Goal: Task Accomplishment & Management: Complete application form

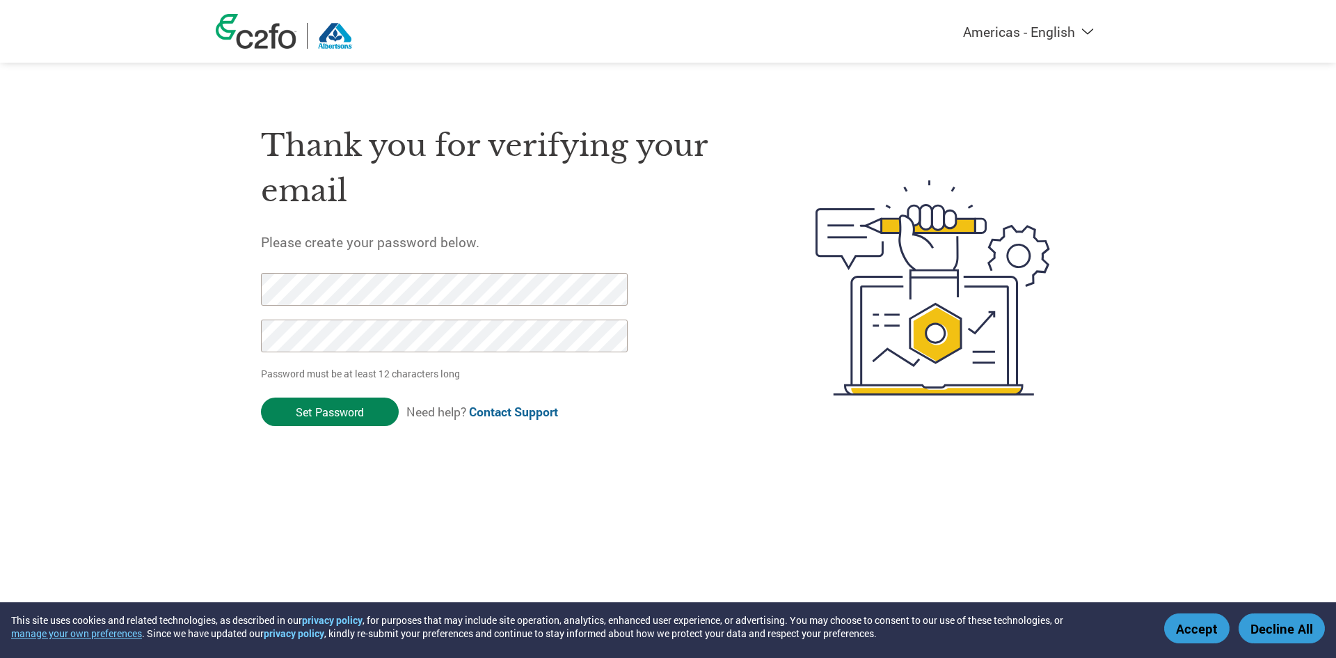
click at [375, 413] on input "Set Password" at bounding box center [330, 411] width 138 height 29
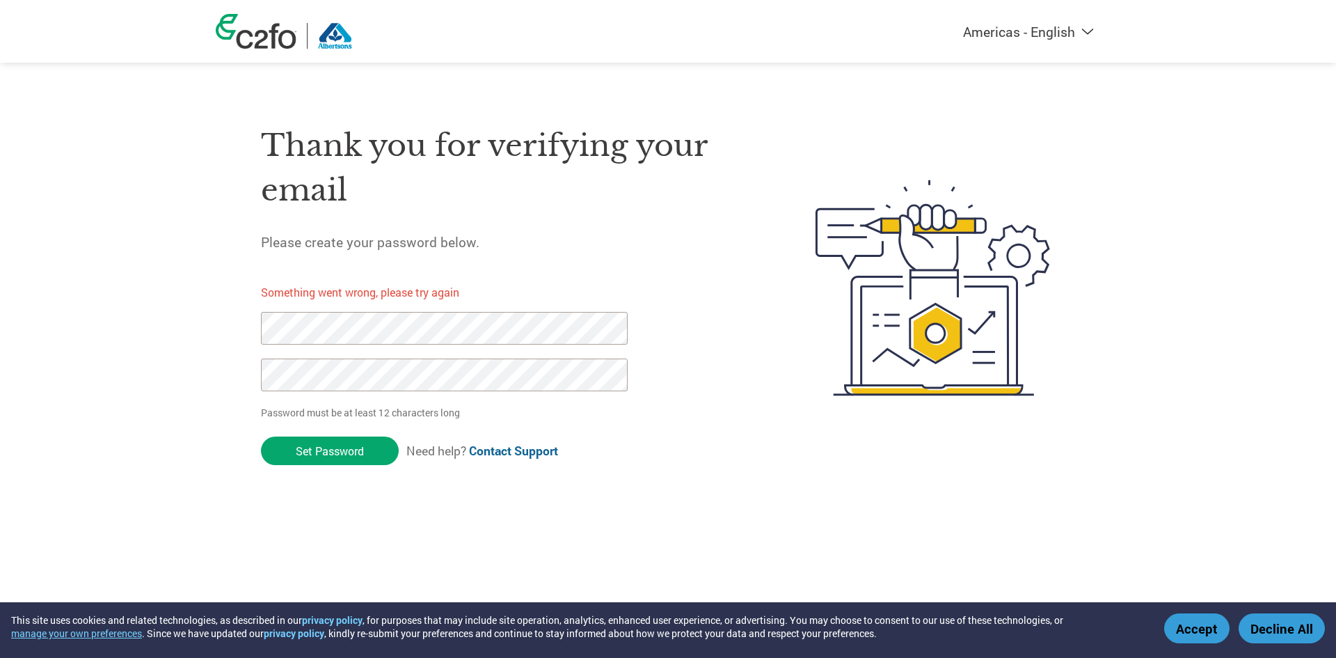
click at [207, 333] on div "Americas - English Américas - Español Américas - Português Amériques - Français…" at bounding box center [668, 232] width 1336 height 464
click at [239, 383] on div "Thank you for verifying your email Please create your password below. Something…" at bounding box center [668, 287] width 905 height 369
click at [324, 449] on input "Set Password" at bounding box center [330, 450] width 138 height 29
drag, startPoint x: 351, startPoint y: 347, endPoint x: 664, endPoint y: 275, distance: 321.2
click at [664, 275] on div "Thank you for verifying your email Please create your password below. Something…" at bounding box center [505, 287] width 488 height 369
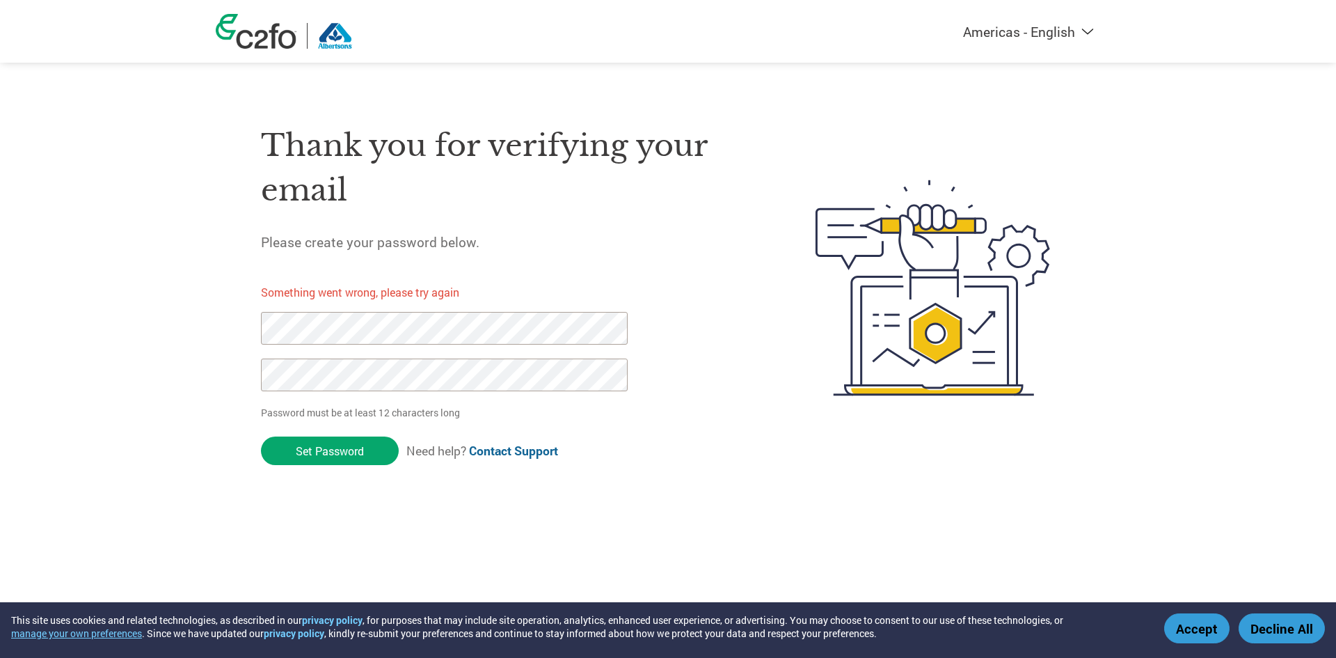
click at [522, 452] on link "Contact Support" at bounding box center [513, 451] width 89 height 16
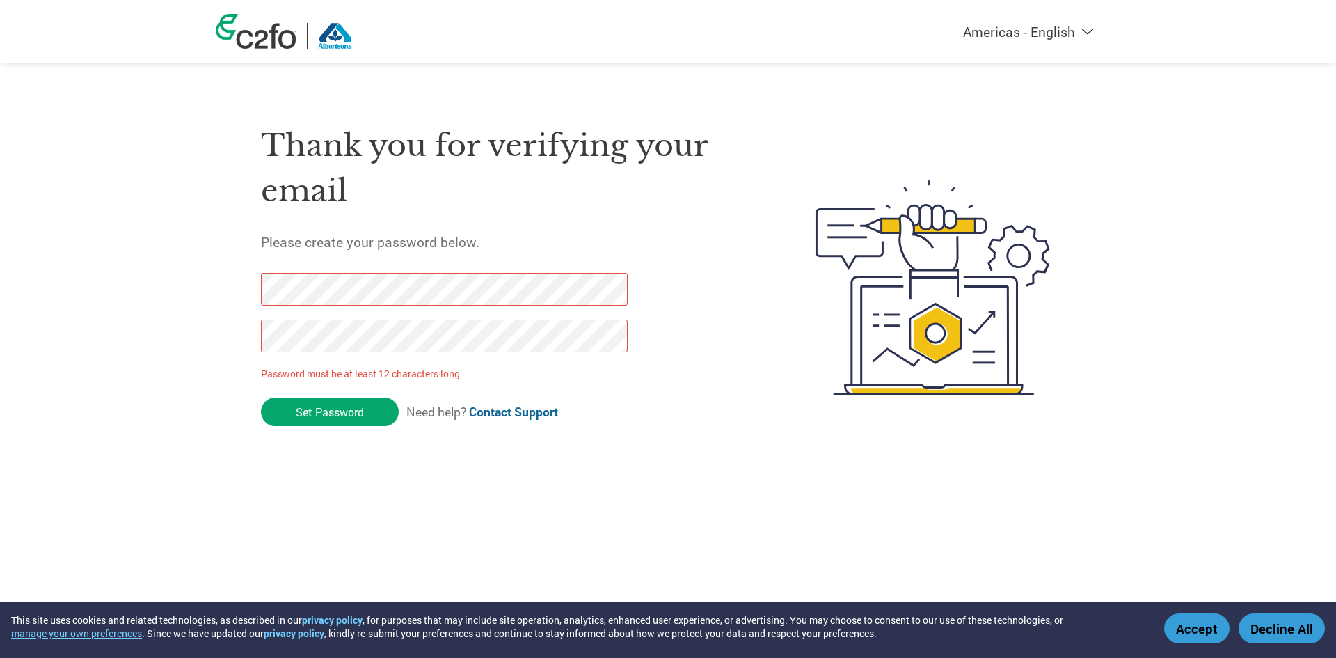
drag, startPoint x: 317, startPoint y: 413, endPoint x: 214, endPoint y: 293, distance: 157.4
click at [214, 293] on div "Americas - English Américas - Español Américas - Português Amériques - Français…" at bounding box center [668, 232] width 1336 height 464
click at [175, 288] on div "Americas - English Américas - Español Américas - Português Amériques - Français…" at bounding box center [668, 232] width 1336 height 464
click at [173, 284] on div "Americas - English Américas - Español Américas - Português Amériques - Français…" at bounding box center [668, 232] width 1336 height 464
click at [622, 423] on form "Password must be at least 12 characters long Set Password Need help? Contact Su…" at bounding box center [456, 353] width 391 height 161
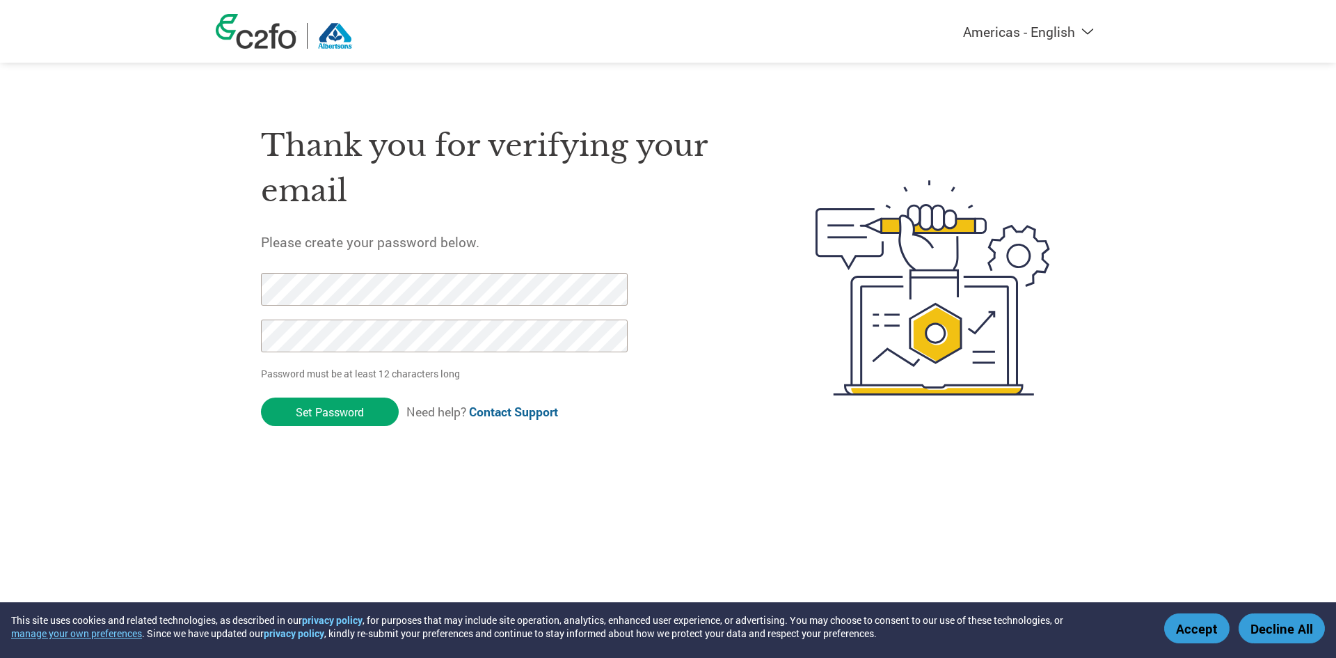
click at [217, 325] on div "Thank you for verifying your email Please create your password below. Password …" at bounding box center [668, 288] width 905 height 369
click at [296, 411] on input "Set Password" at bounding box center [330, 411] width 138 height 29
